Goal: Find specific page/section: Find specific page/section

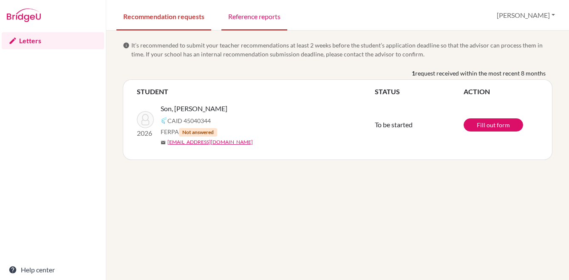
click at [265, 19] on link "Reference reports" at bounding box center [254, 15] width 66 height 29
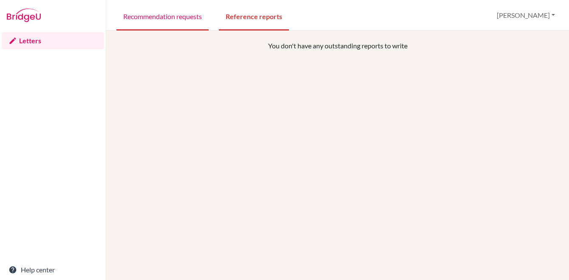
click at [192, 20] on link "Recommendation requests" at bounding box center [162, 15] width 92 height 29
